Goal: Transaction & Acquisition: Purchase product/service

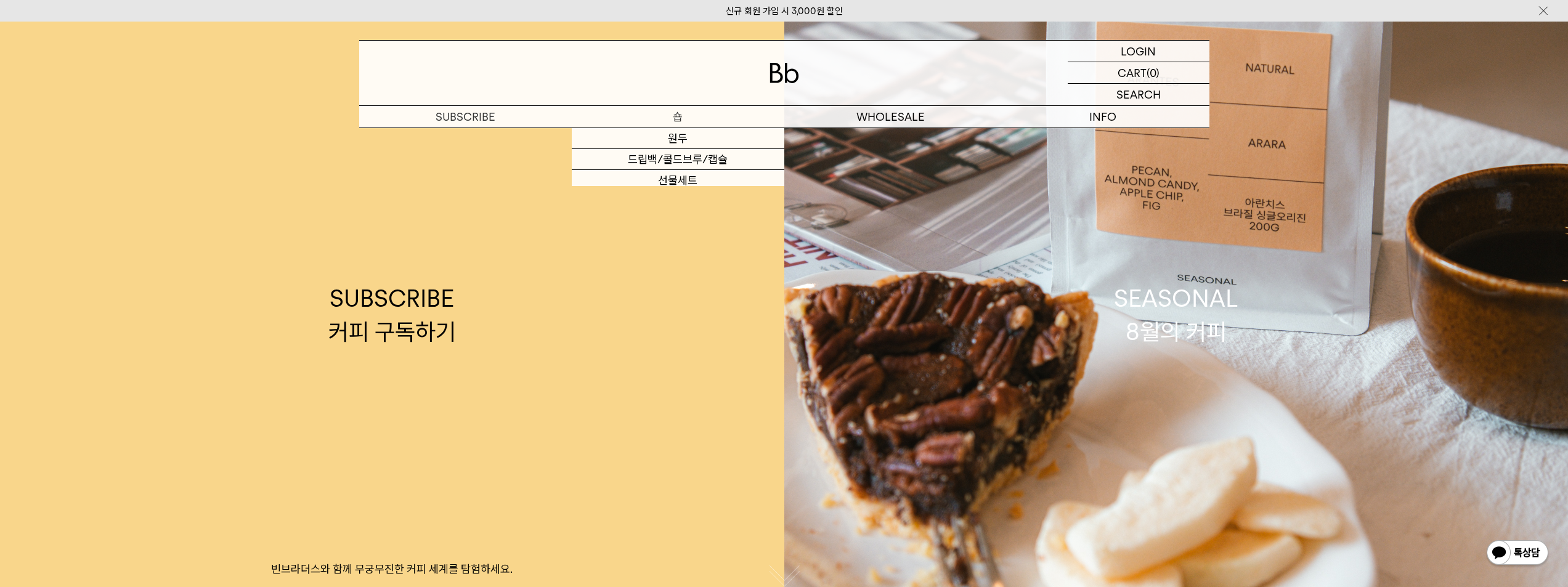
click at [672, 118] on p "숍" at bounding box center [678, 117] width 212 height 21
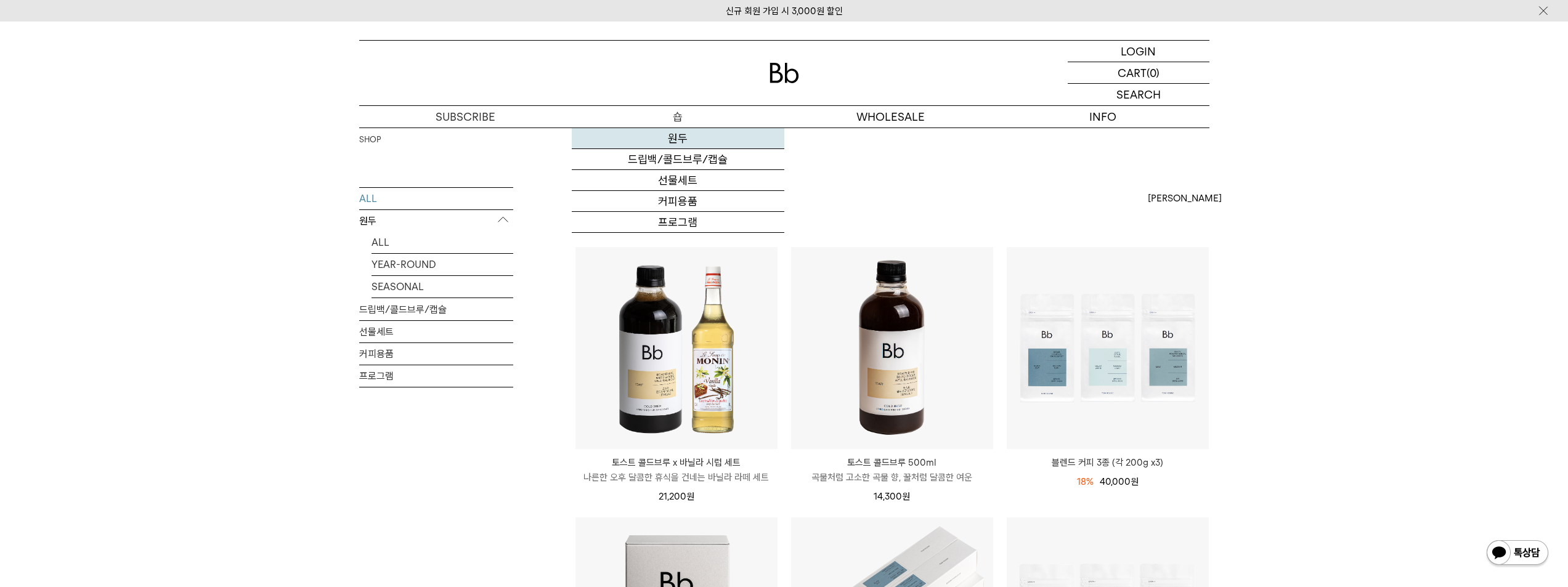
click at [667, 136] on link "원두" at bounding box center [678, 138] width 212 height 21
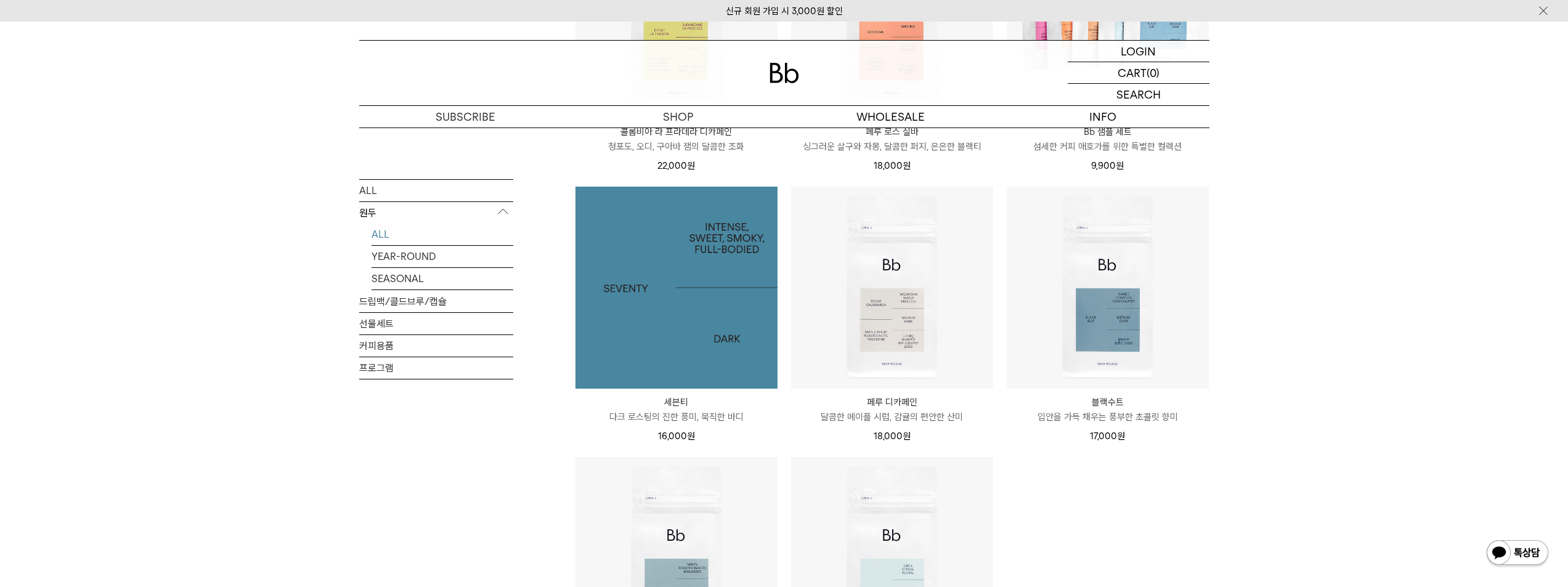
scroll to position [863, 0]
